Goal: Task Accomplishment & Management: Use online tool/utility

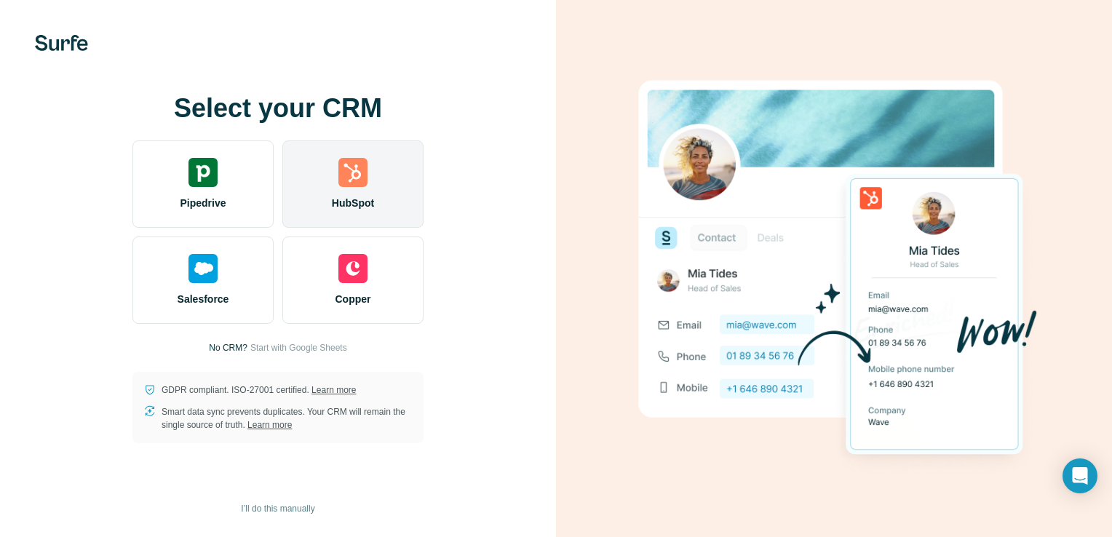
click at [355, 182] on img at bounding box center [352, 172] width 29 height 29
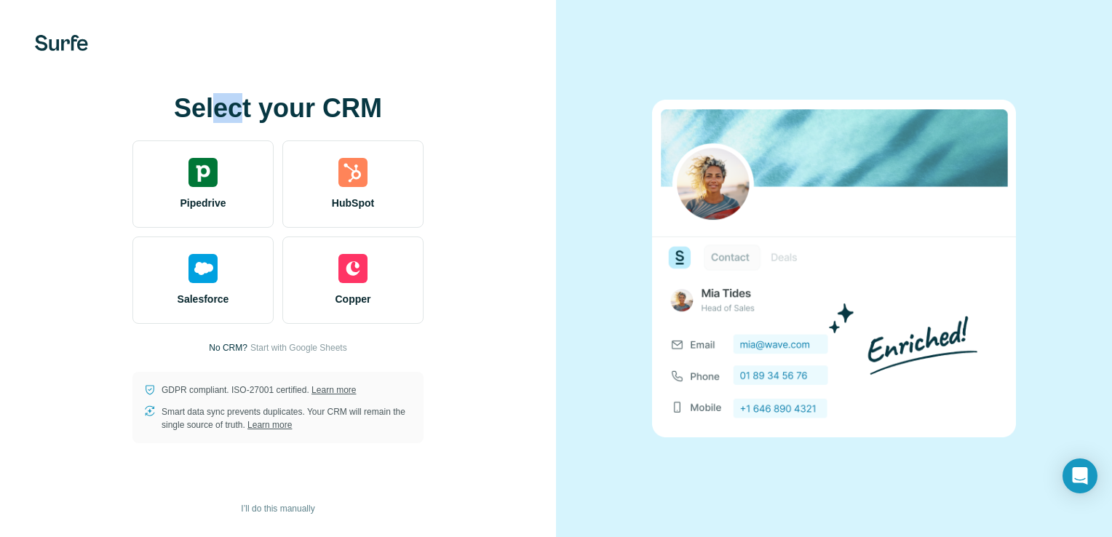
drag, startPoint x: 219, startPoint y: 109, endPoint x: 247, endPoint y: 115, distance: 29.0
click at [247, 115] on h1 "Select your CRM" at bounding box center [277, 108] width 291 height 29
click at [273, 123] on h1 "Select your CRM" at bounding box center [277, 108] width 291 height 29
drag, startPoint x: 271, startPoint y: 115, endPoint x: 253, endPoint y: 119, distance: 18.6
click at [253, 119] on h1 "Select your CRM" at bounding box center [277, 108] width 291 height 29
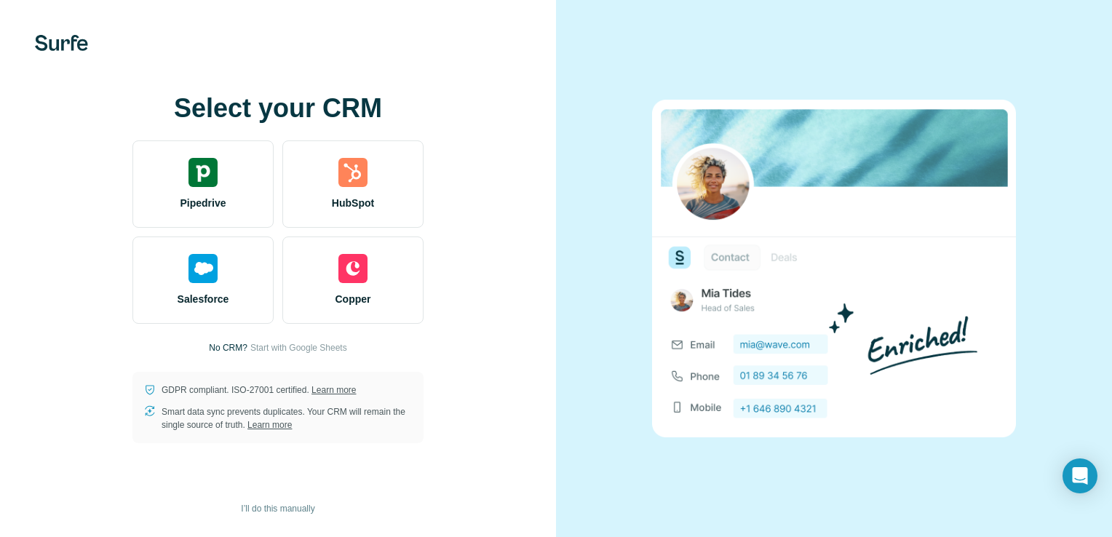
drag, startPoint x: 253, startPoint y: 119, endPoint x: 225, endPoint y: 115, distance: 28.6
click at [225, 115] on h1 "Select your CRM" at bounding box center [277, 108] width 291 height 29
drag, startPoint x: 180, startPoint y: 105, endPoint x: 262, endPoint y: 121, distance: 83.1
click at [262, 121] on h1 "Select your CRM" at bounding box center [277, 108] width 291 height 29
drag, startPoint x: 262, startPoint y: 121, endPoint x: 194, endPoint y: 99, distance: 71.8
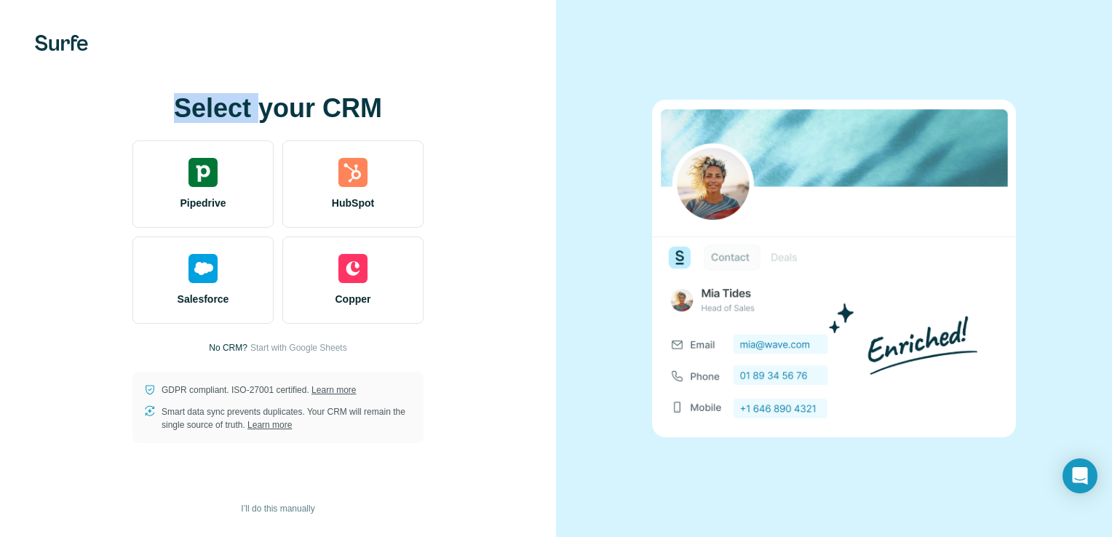
click at [194, 99] on h1 "Select your CRM" at bounding box center [277, 108] width 291 height 29
click at [172, 95] on h1 "Select your CRM" at bounding box center [277, 108] width 291 height 29
drag, startPoint x: 176, startPoint y: 98, endPoint x: 194, endPoint y: 108, distance: 20.2
click at [194, 108] on h1 "Select your CRM" at bounding box center [277, 108] width 291 height 29
drag, startPoint x: 194, startPoint y: 108, endPoint x: 317, endPoint y: 124, distance: 124.0
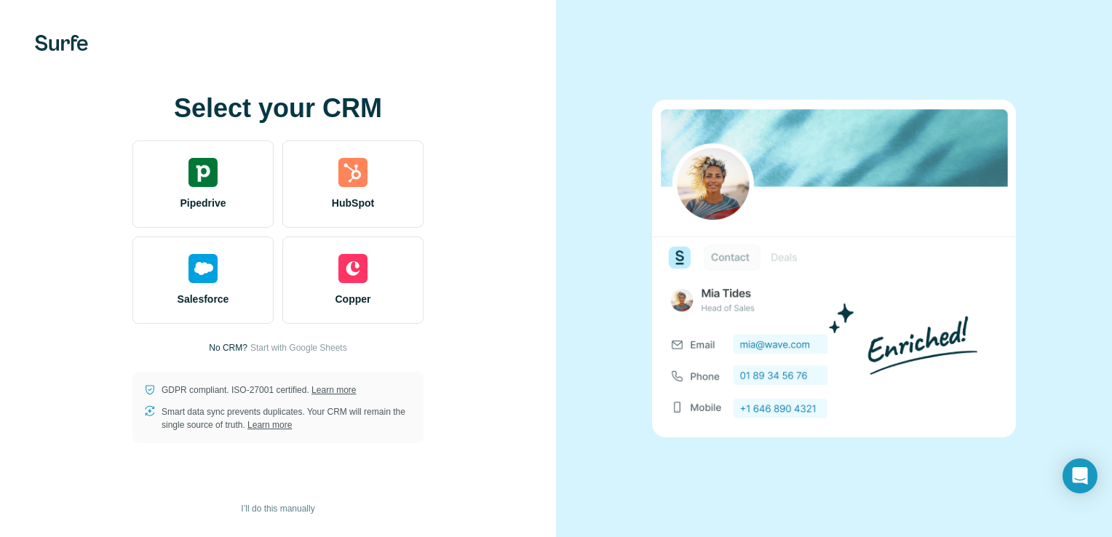
click at [317, 123] on h1 "Select your CRM" at bounding box center [277, 108] width 291 height 29
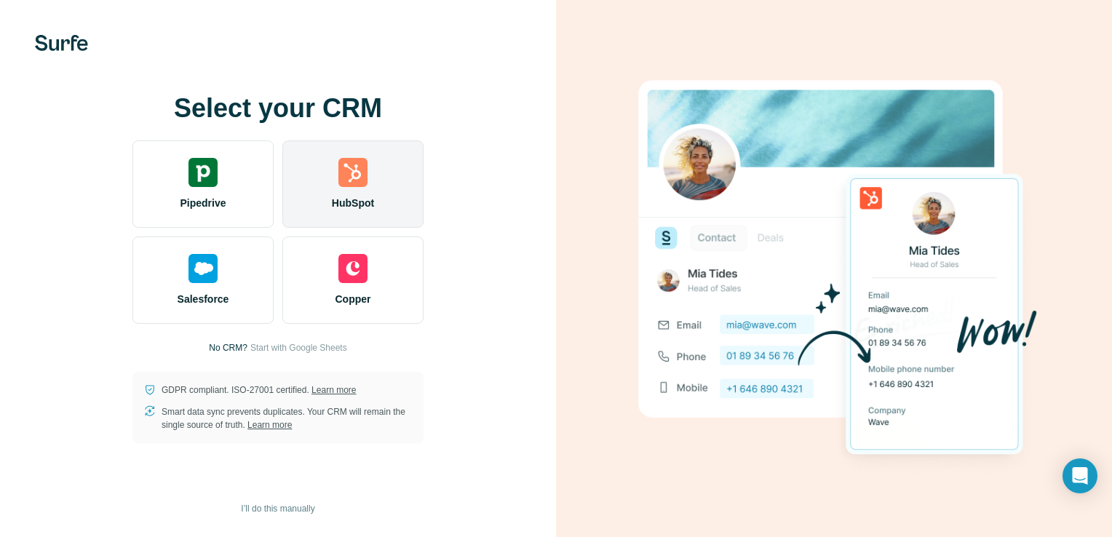
click at [335, 183] on div "HubSpot" at bounding box center [352, 183] width 141 height 87
